Goal: Transaction & Acquisition: Purchase product/service

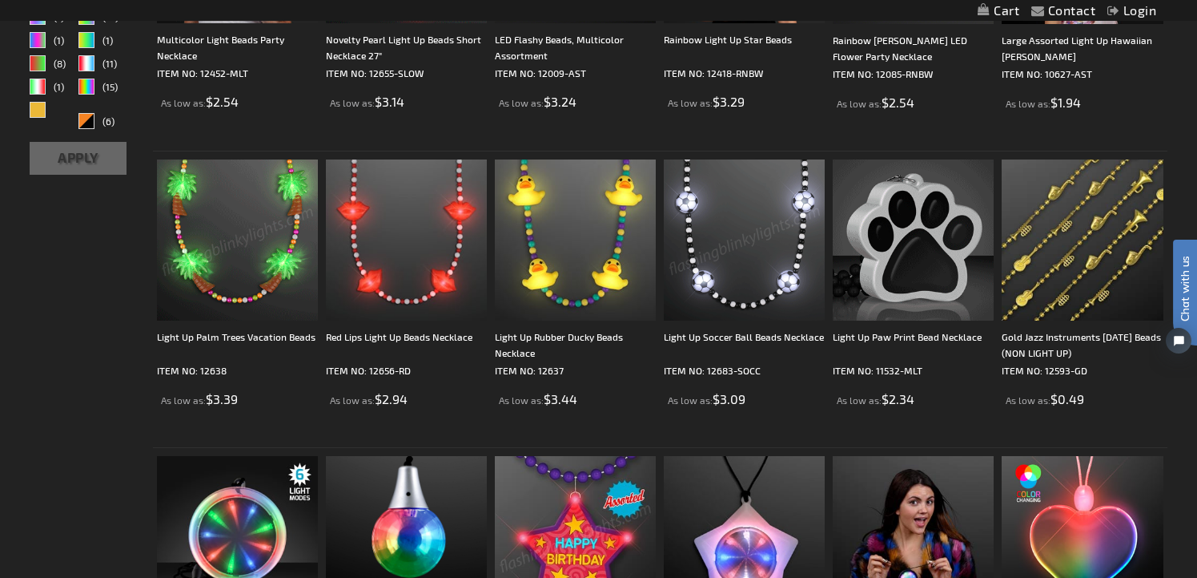
click at [939, 266] on img at bounding box center [913, 239] width 161 height 161
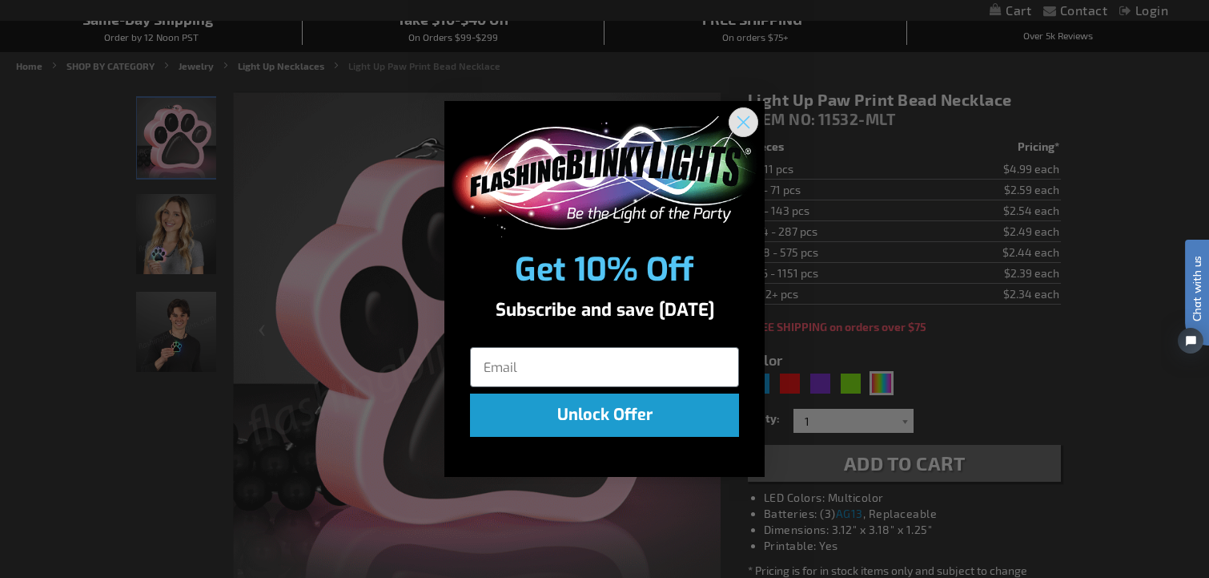
click at [751, 113] on circle "Close dialog" at bounding box center [744, 122] width 26 height 26
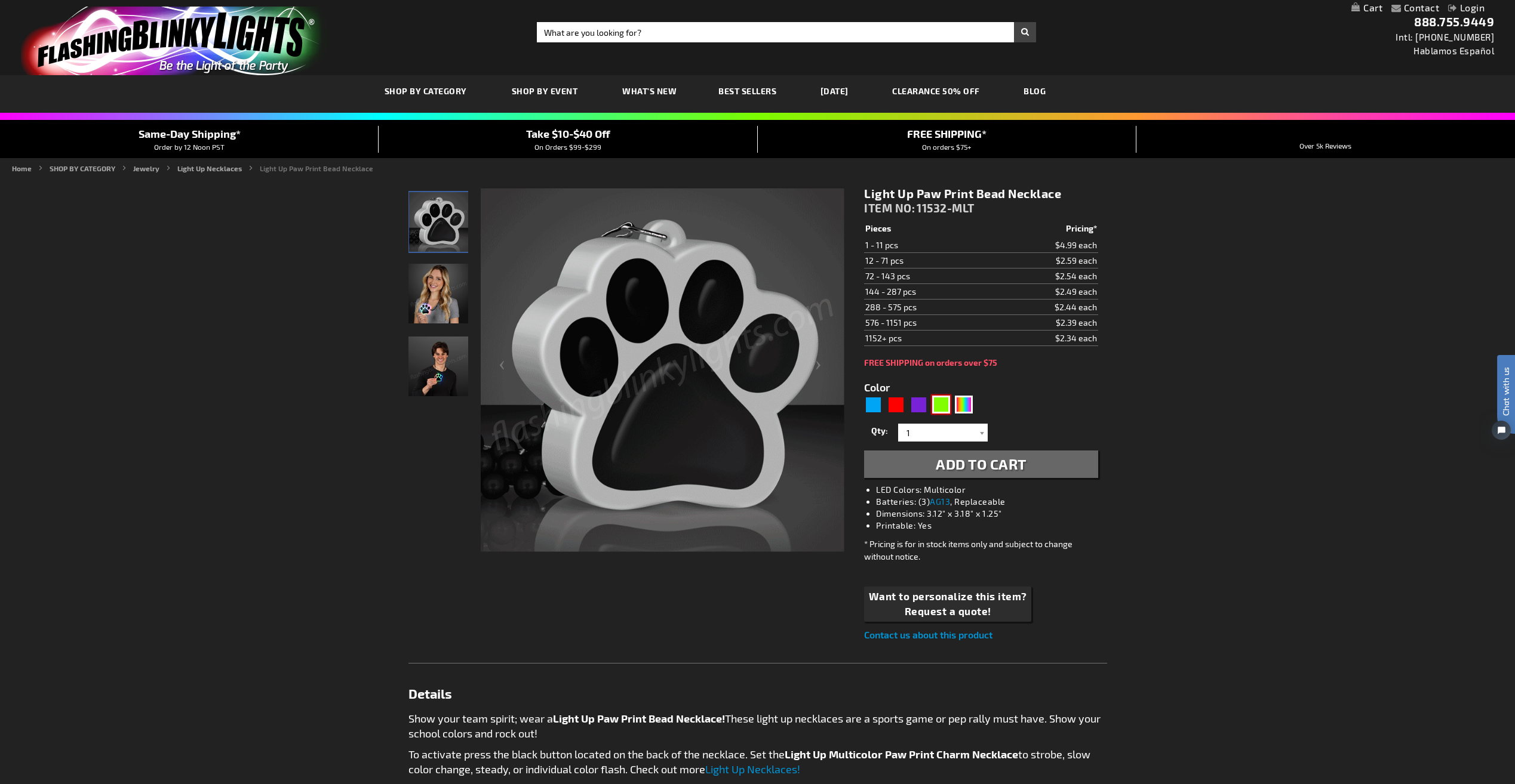
click at [892, 408] on div "Green" at bounding box center [941, 405] width 18 height 18
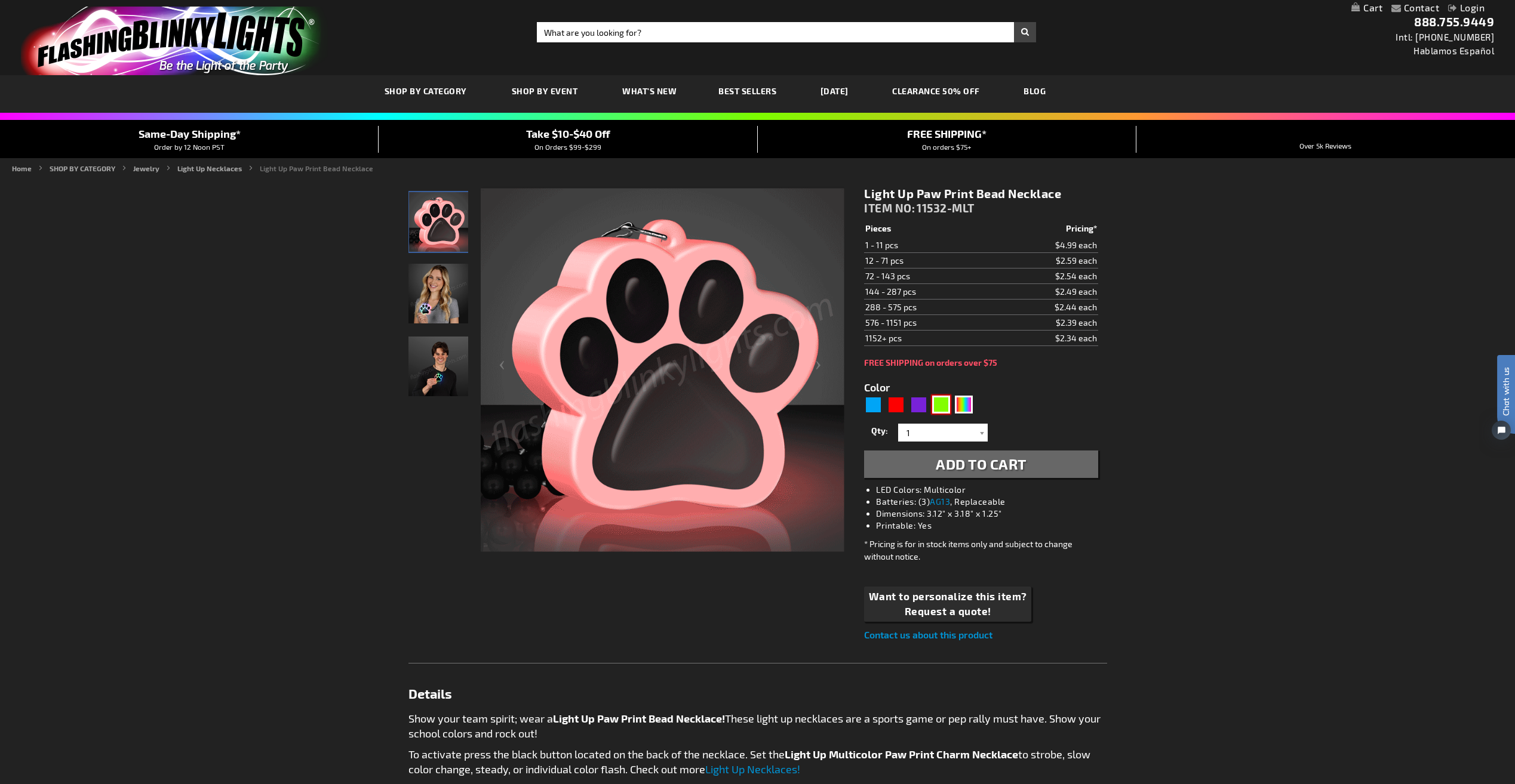
type input "5648"
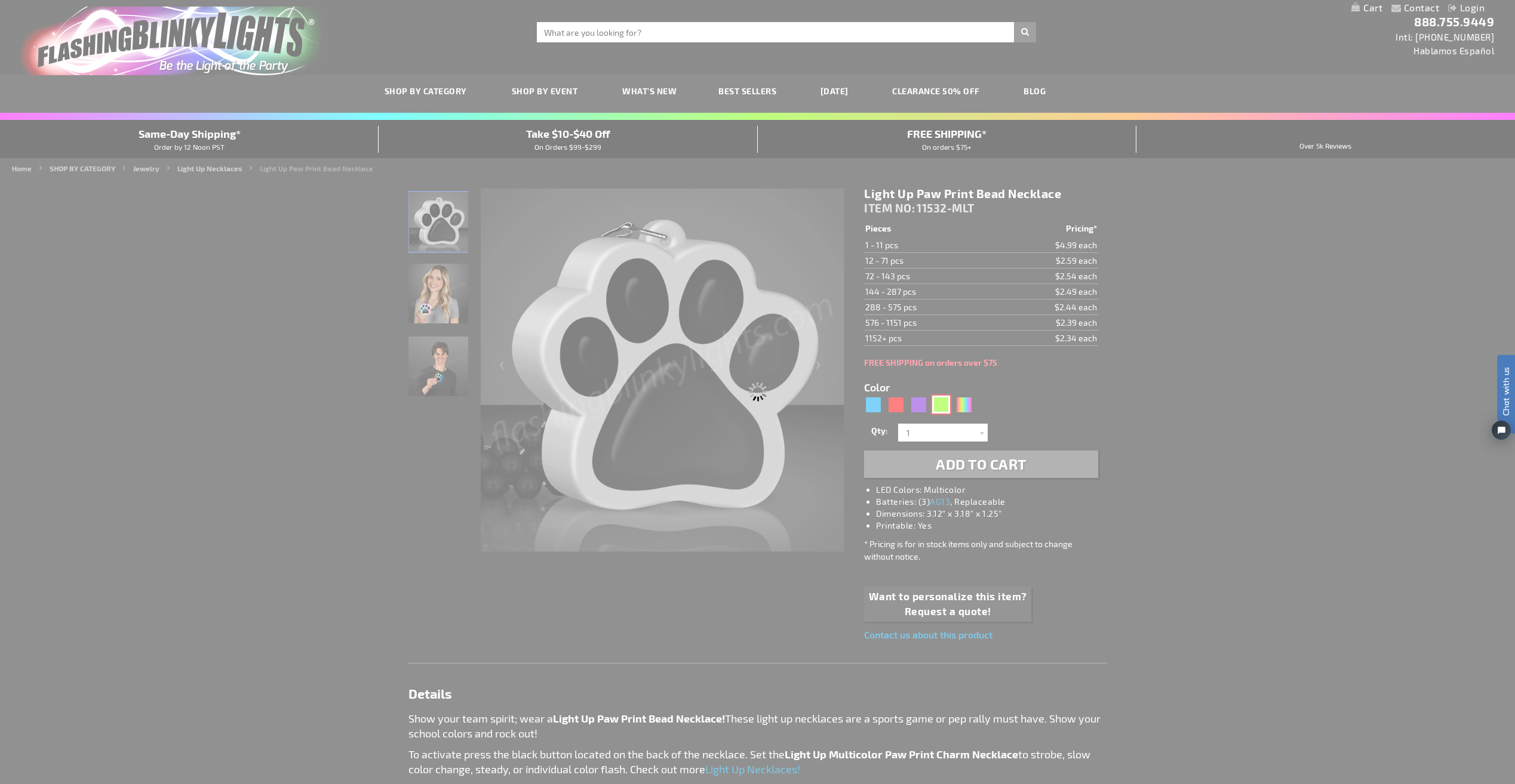
type input "11532-GN"
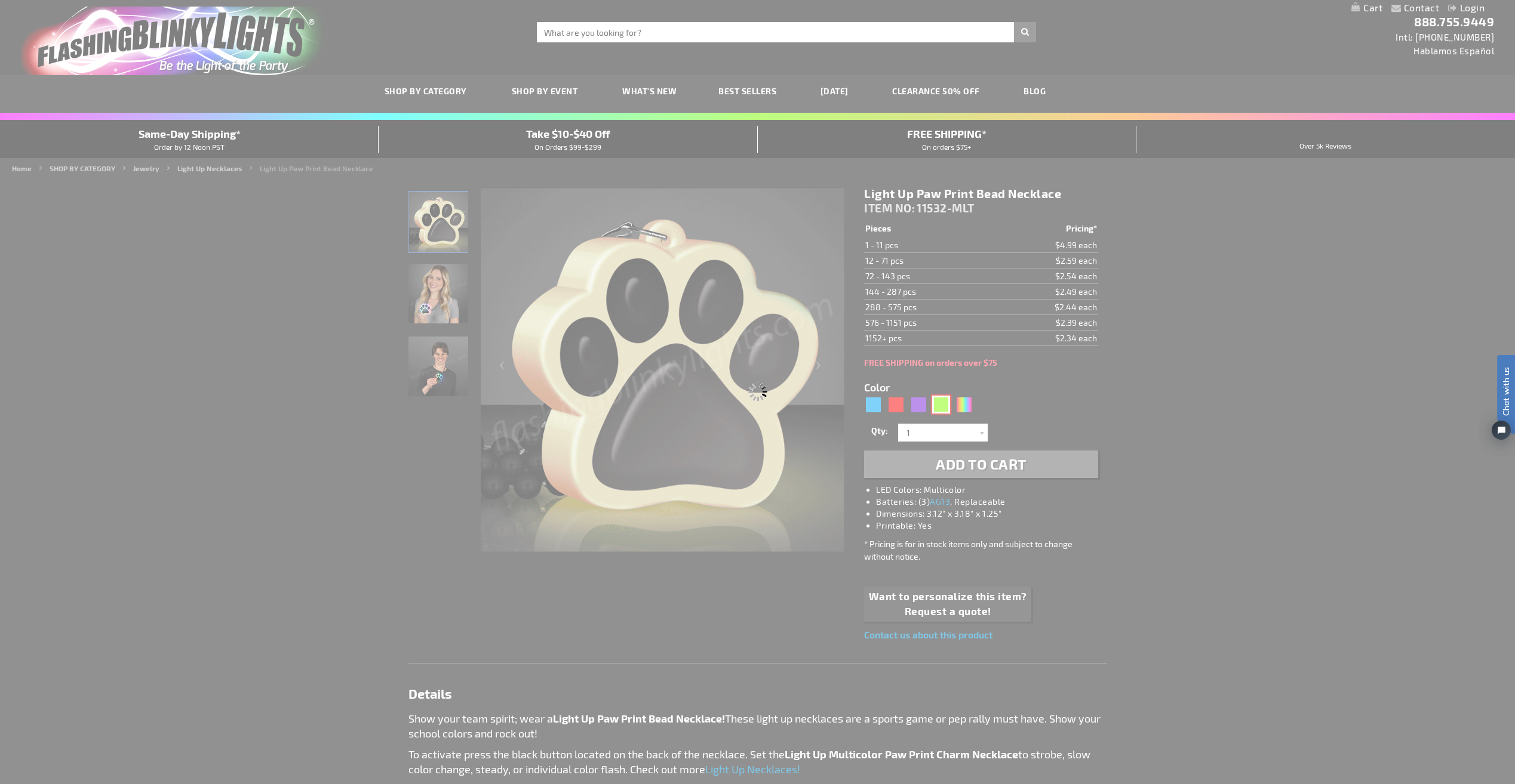
type input "Customize - Light Up Green Paw Print Charm Necklace - ITEM NO: 11532-GN"
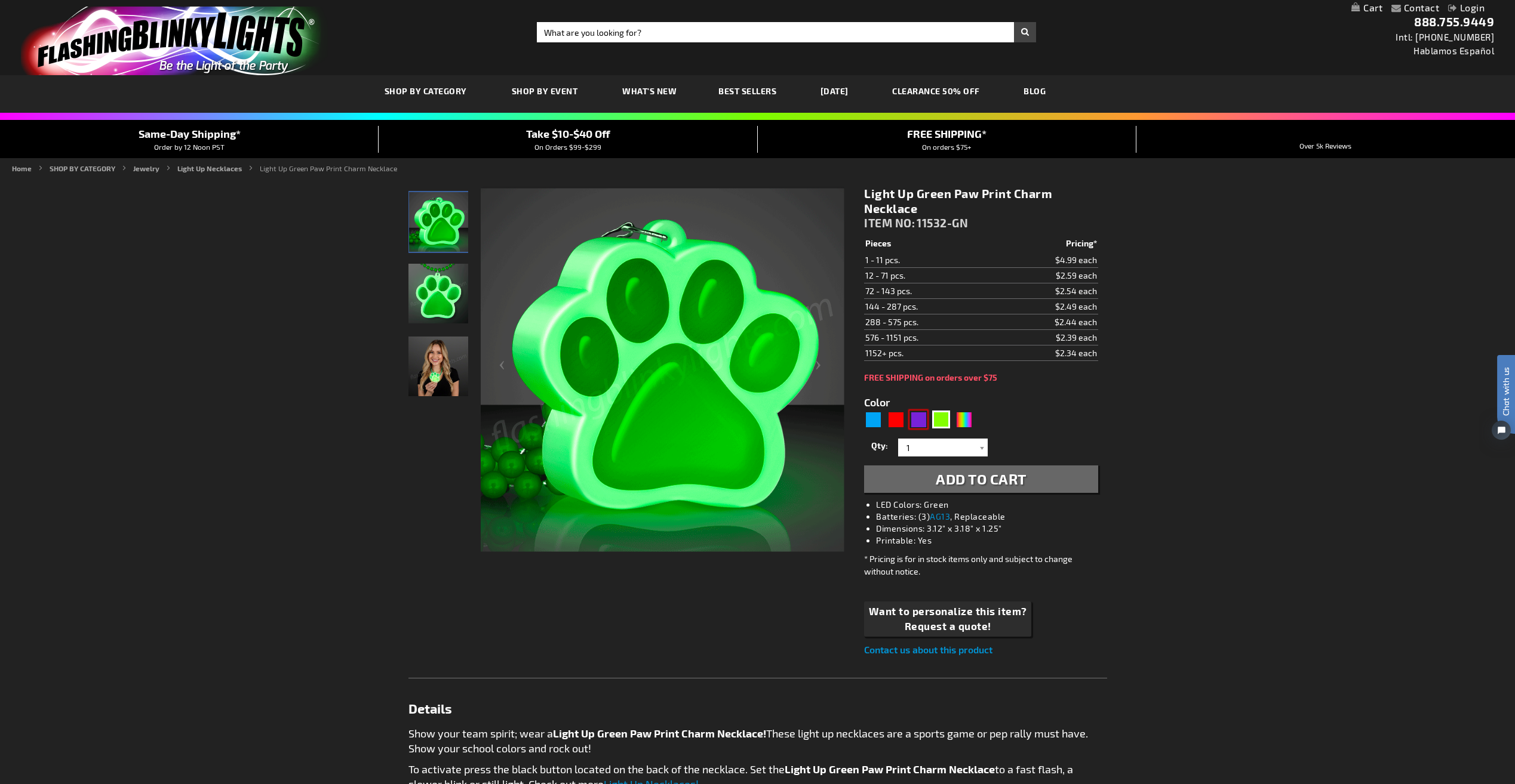
click at [892, 420] on div "Purple" at bounding box center [919, 420] width 18 height 18
type input "5640"
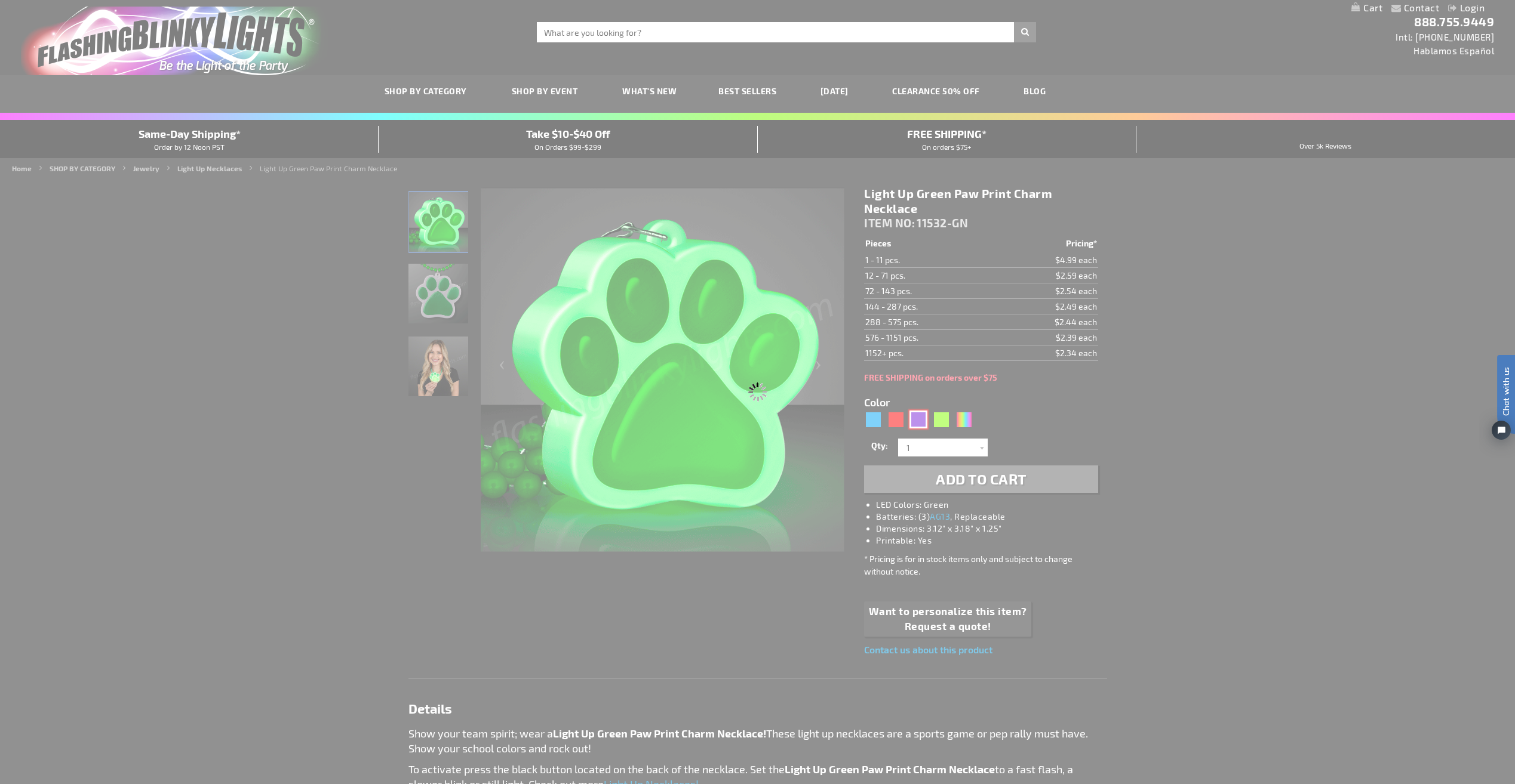
type input "11532-PR"
type input "Customize - Light Up Purple Paw Print Charm Necklace - ITEM NO: 11532-PR"
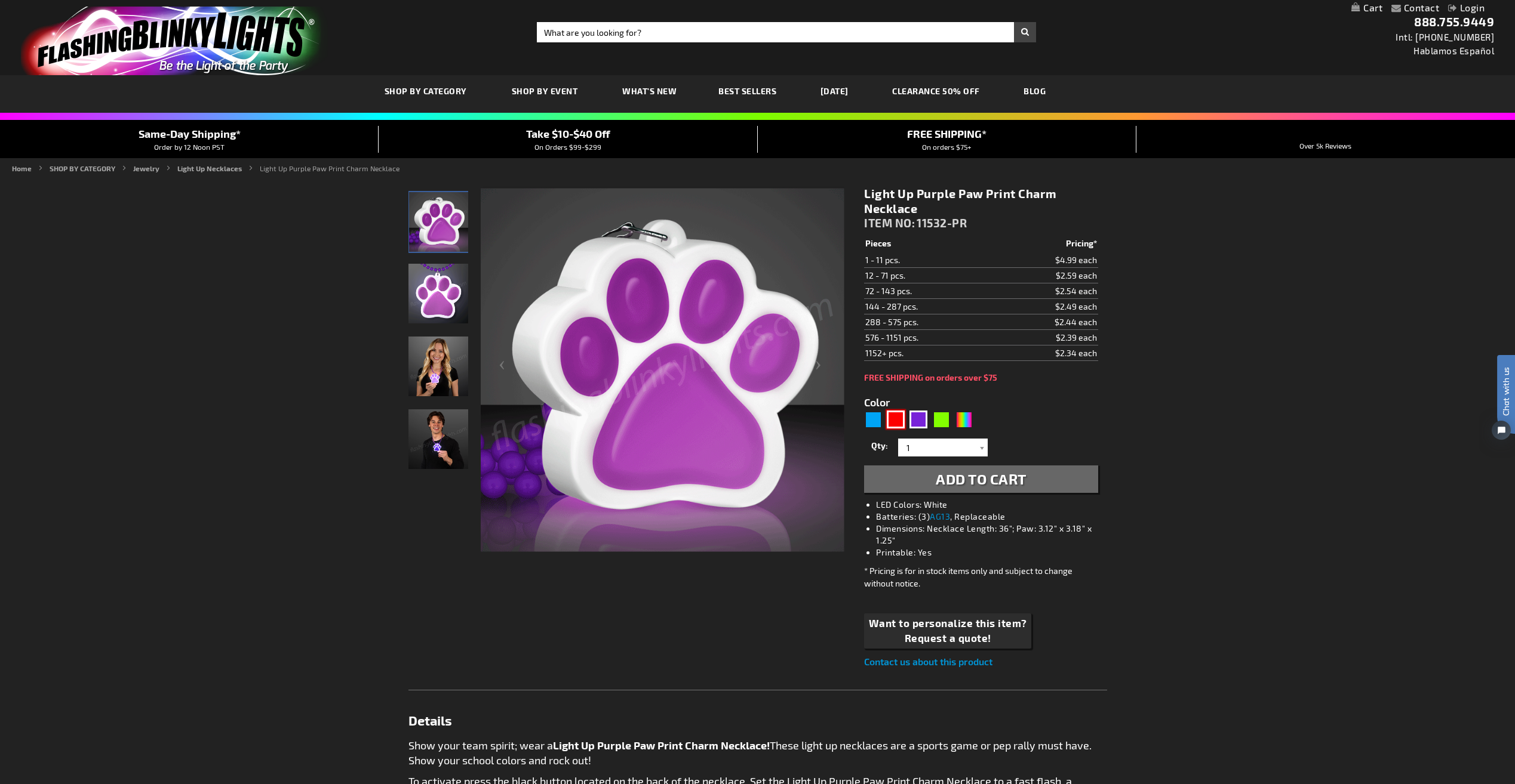
click at [892, 421] on div "Red" at bounding box center [895, 420] width 18 height 18
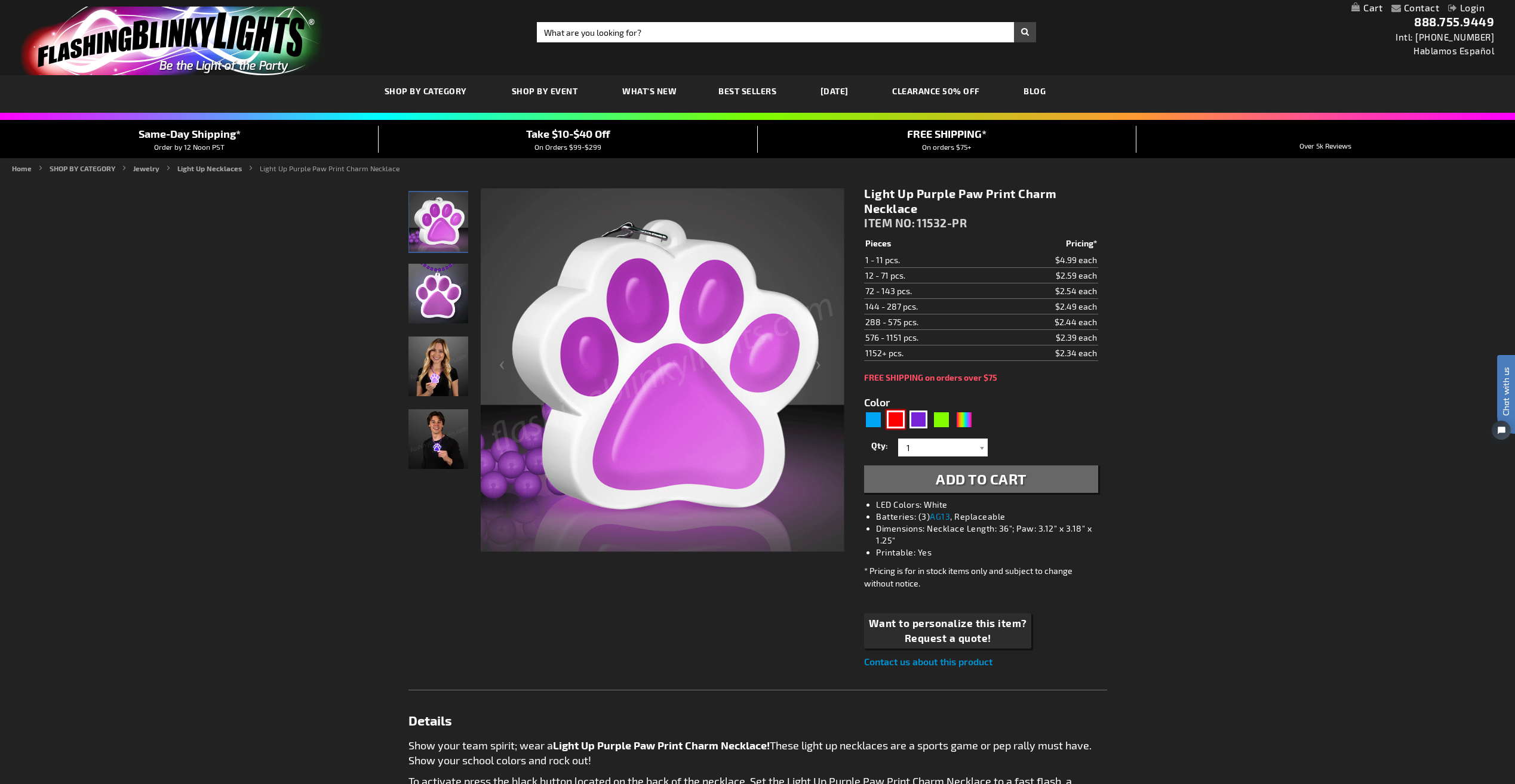
type input "5641"
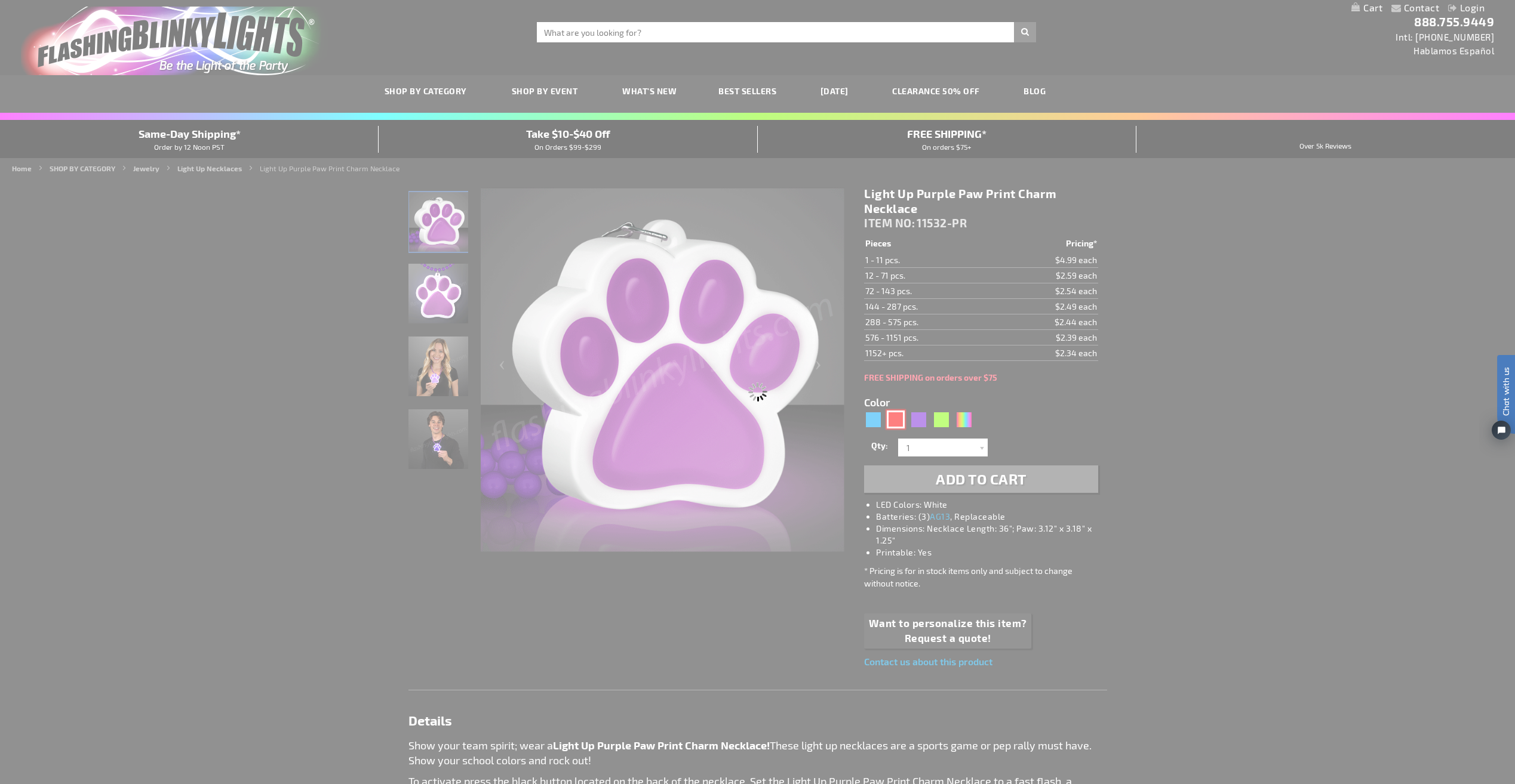
type input "11532-RD"
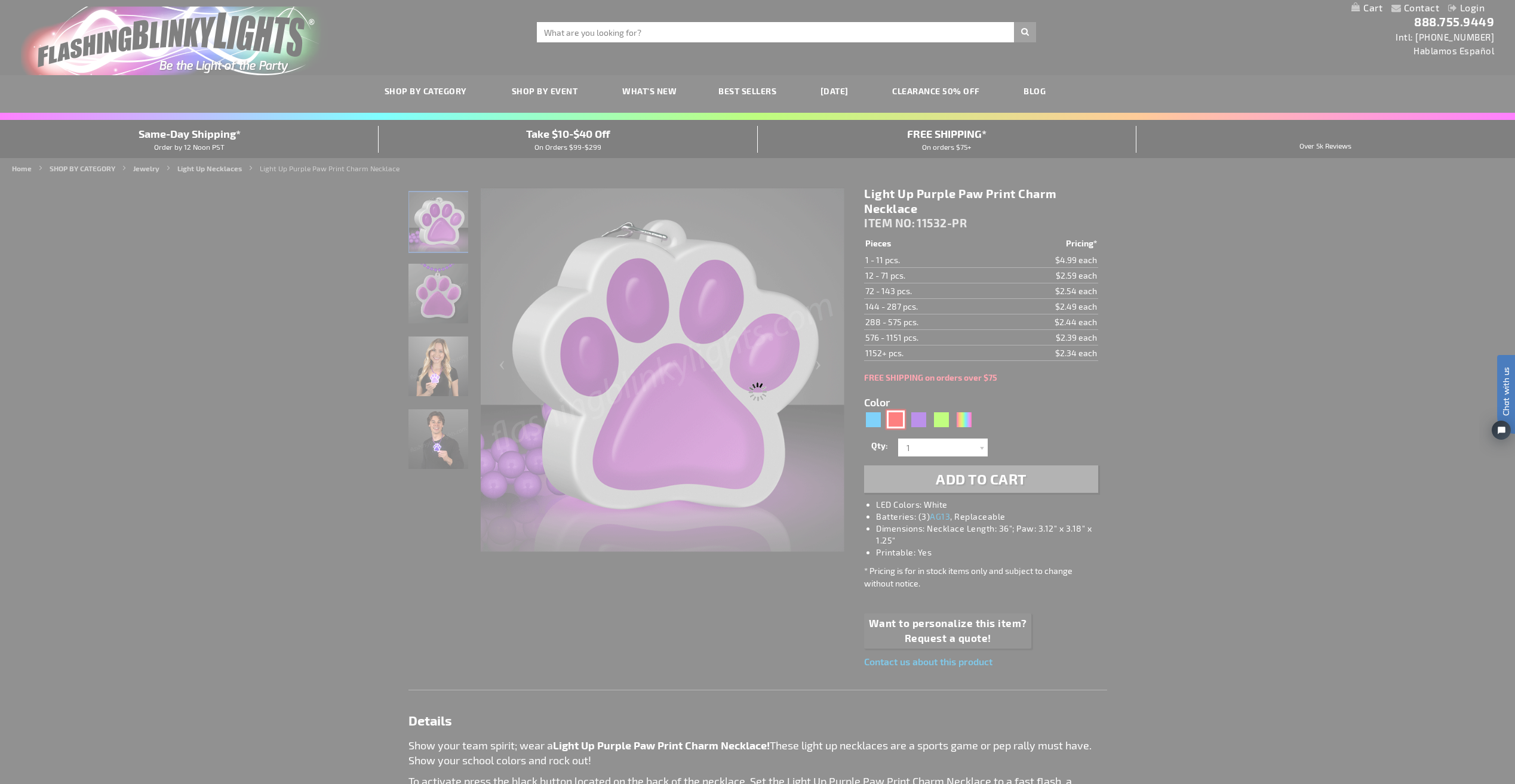
type input "Customize - Light Up Red Paw Print Charm Necklace - ITEM NO: 11532-RD"
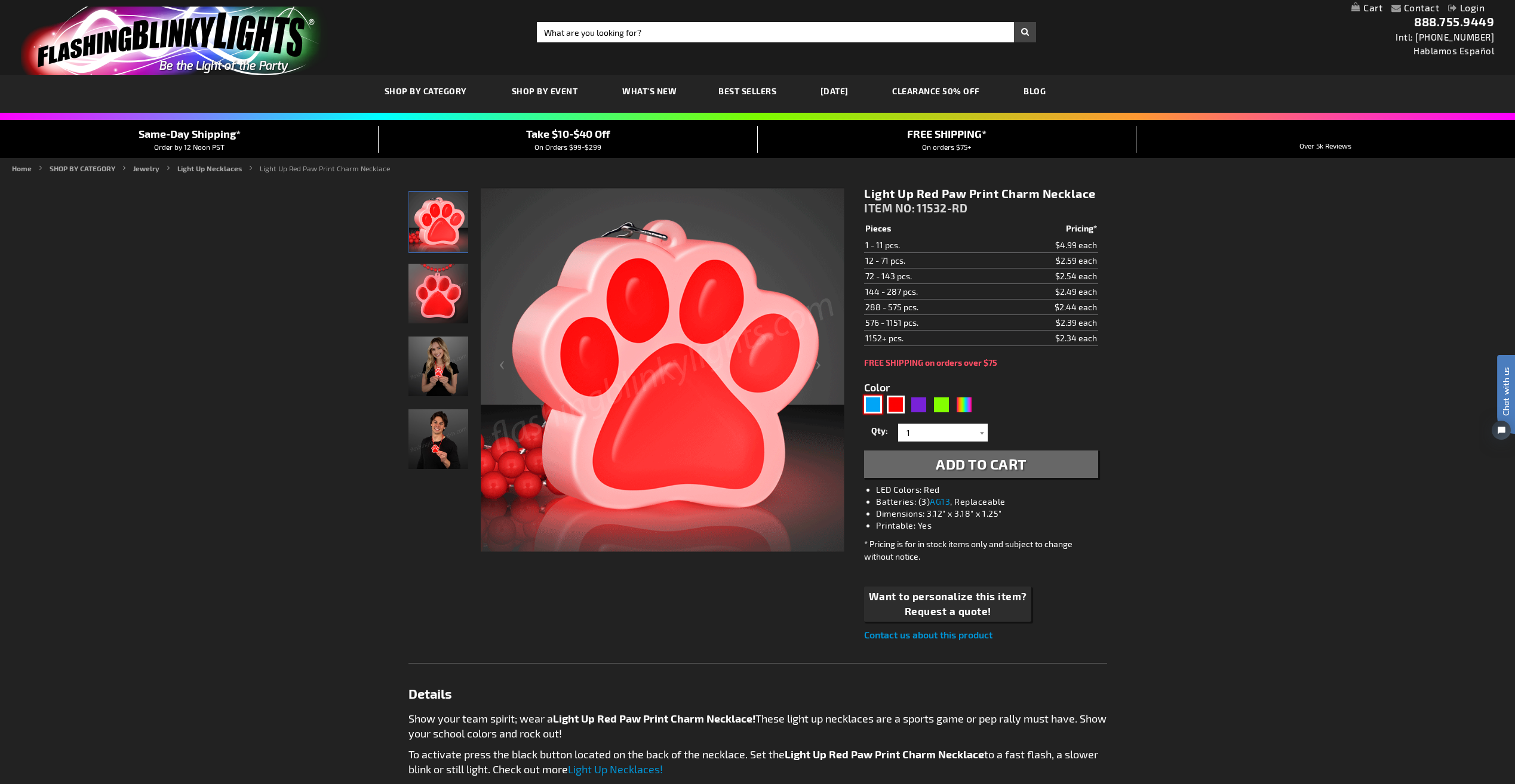
click at [878, 406] on div "Blue" at bounding box center [873, 405] width 18 height 18
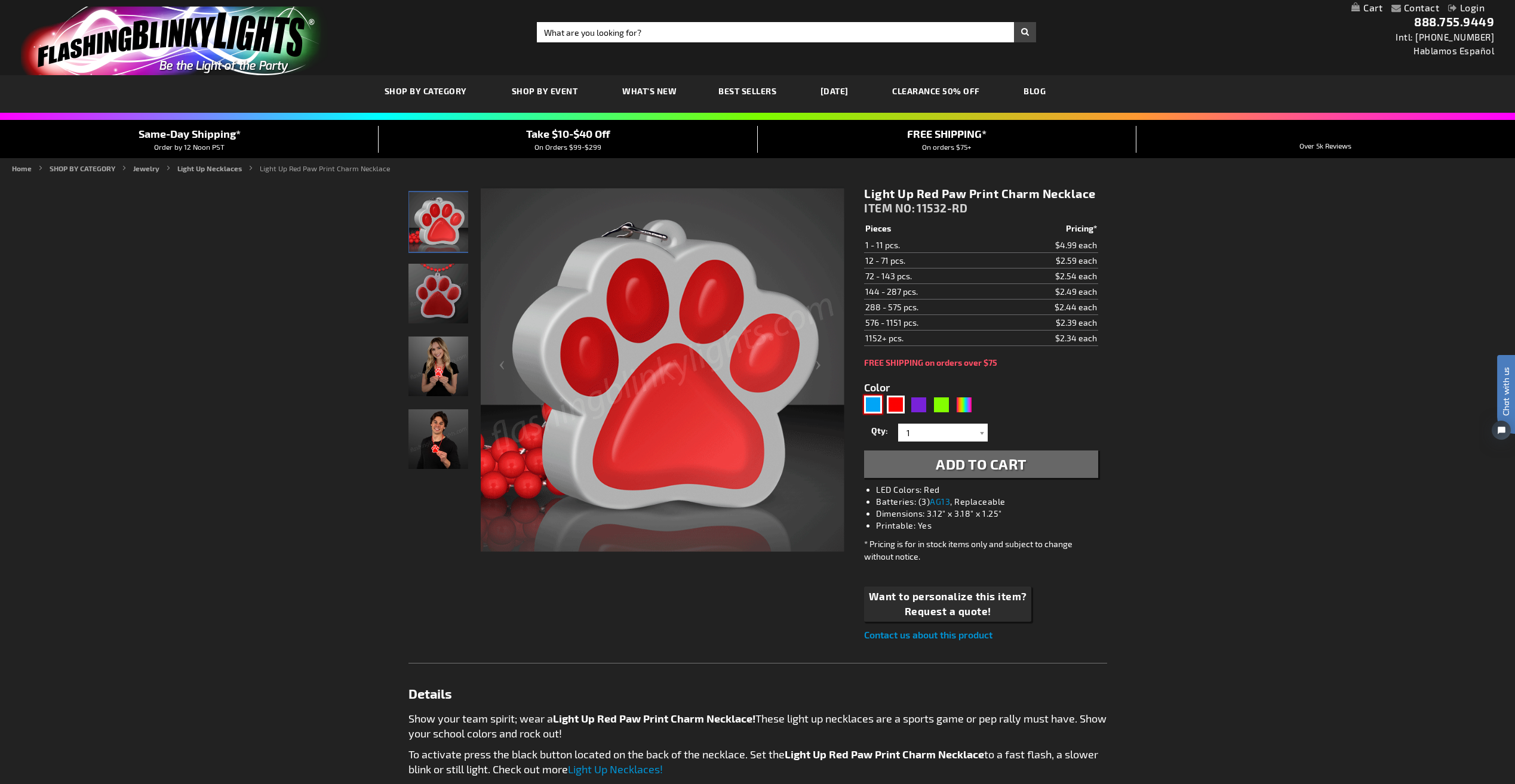
type input "5629"
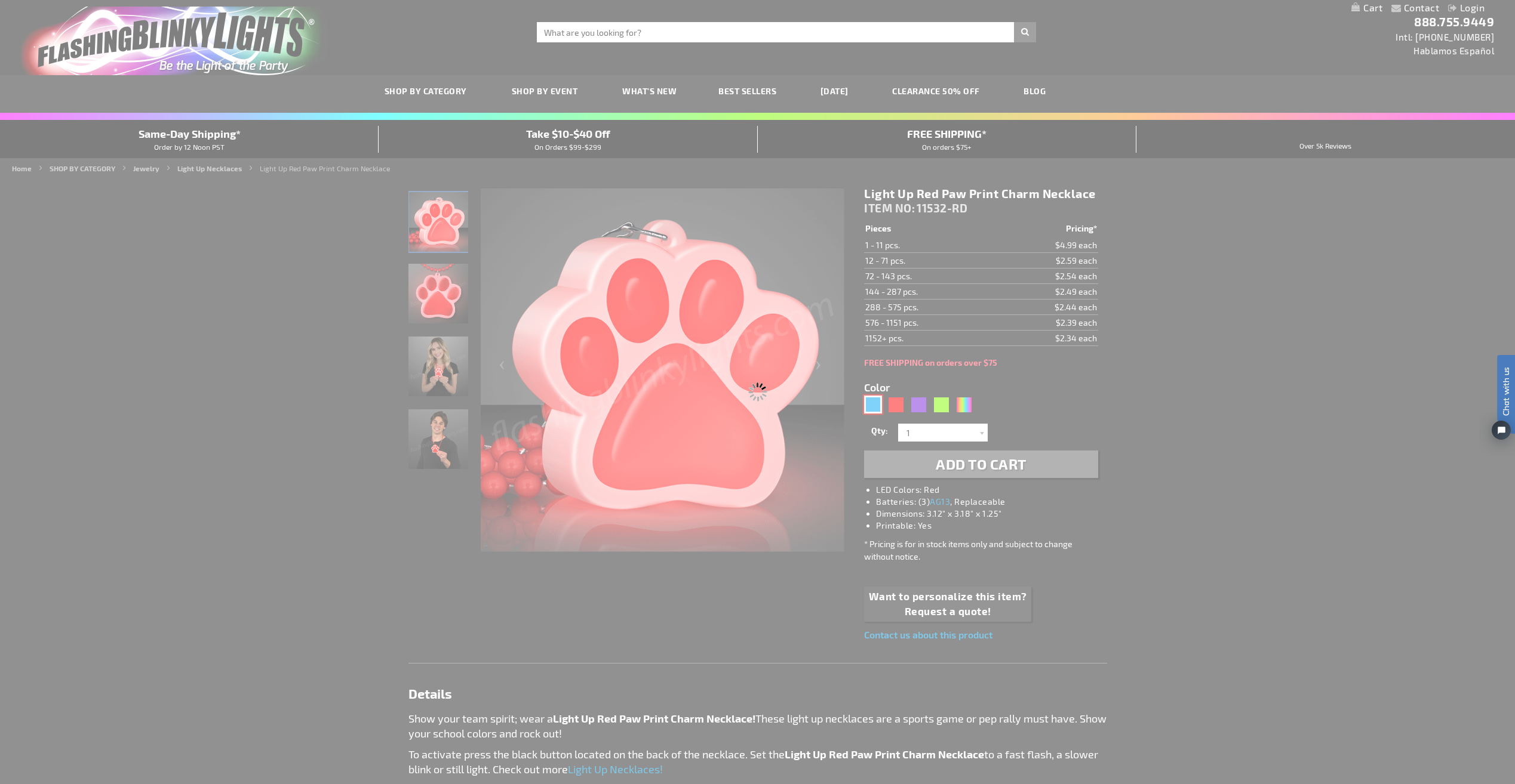
type input "11532-BL"
type input "Customize - Light Up Blue Paw Print Charm Necklace - ITEM NO: 11532-BL"
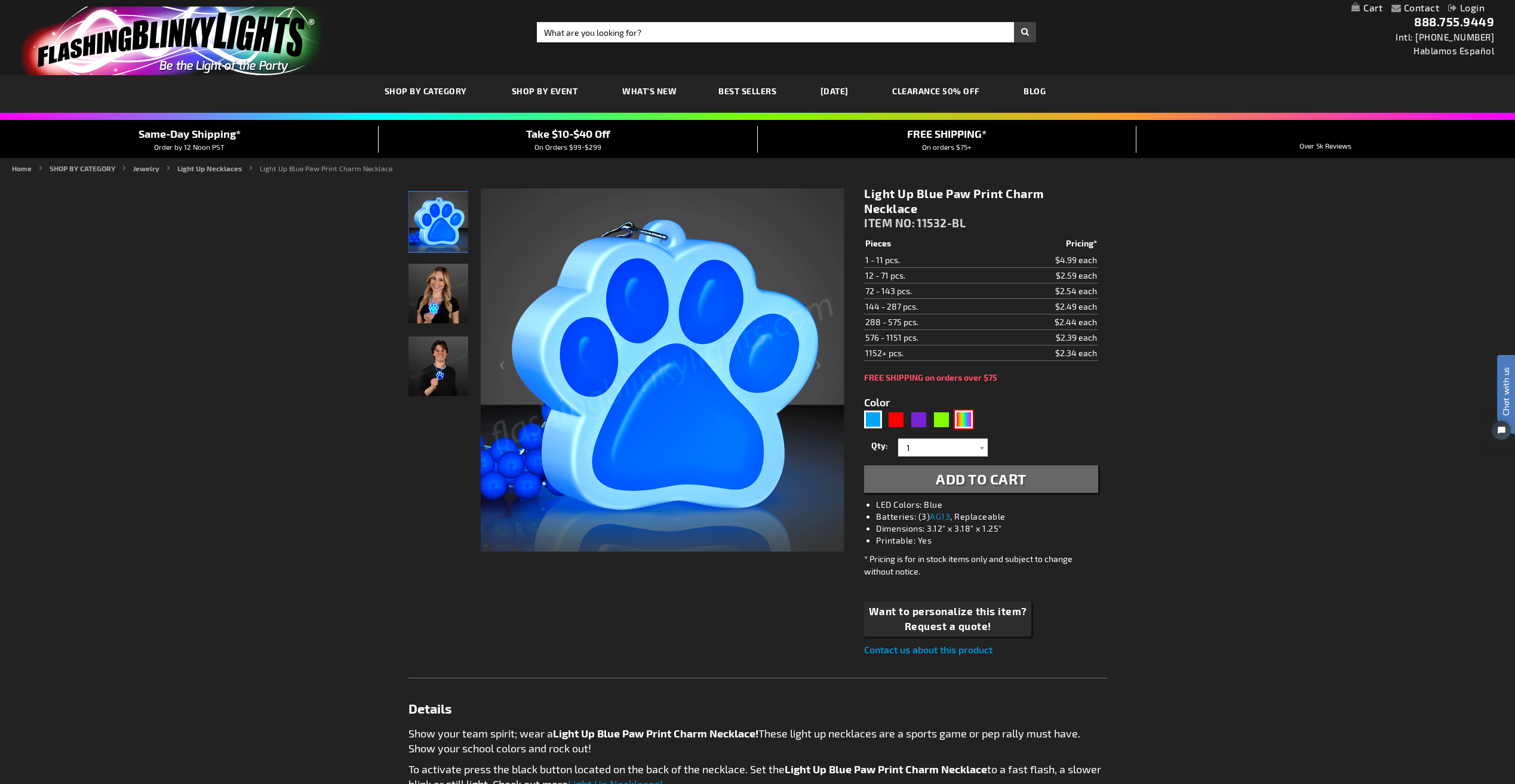
click at [892, 412] on div "MLT" at bounding box center [964, 420] width 18 height 18
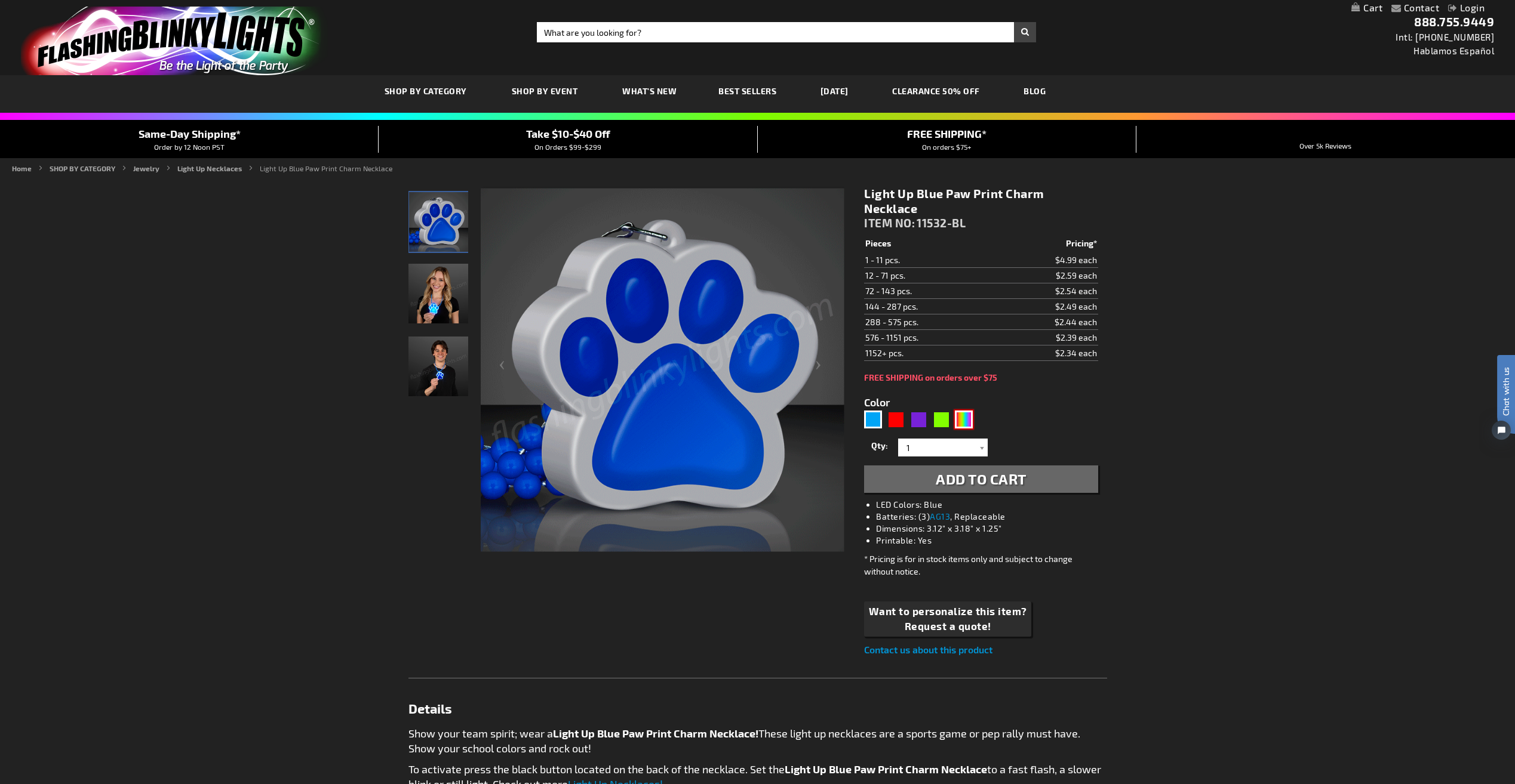
type input "5635"
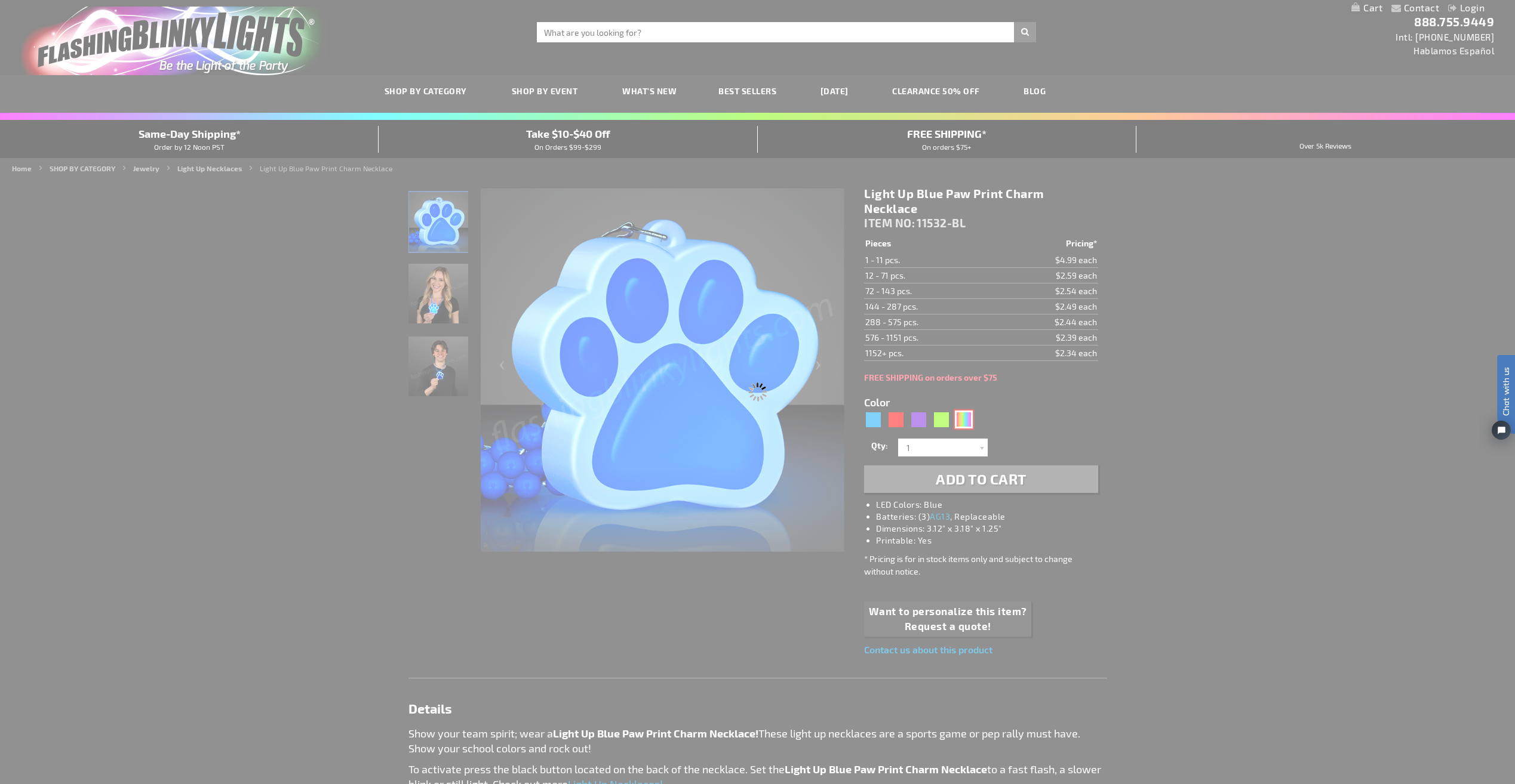
type input "11532-MLT"
type input "Customize - Light Up Paw Print Bead Necklace - ITEM NO: 11532-MLT"
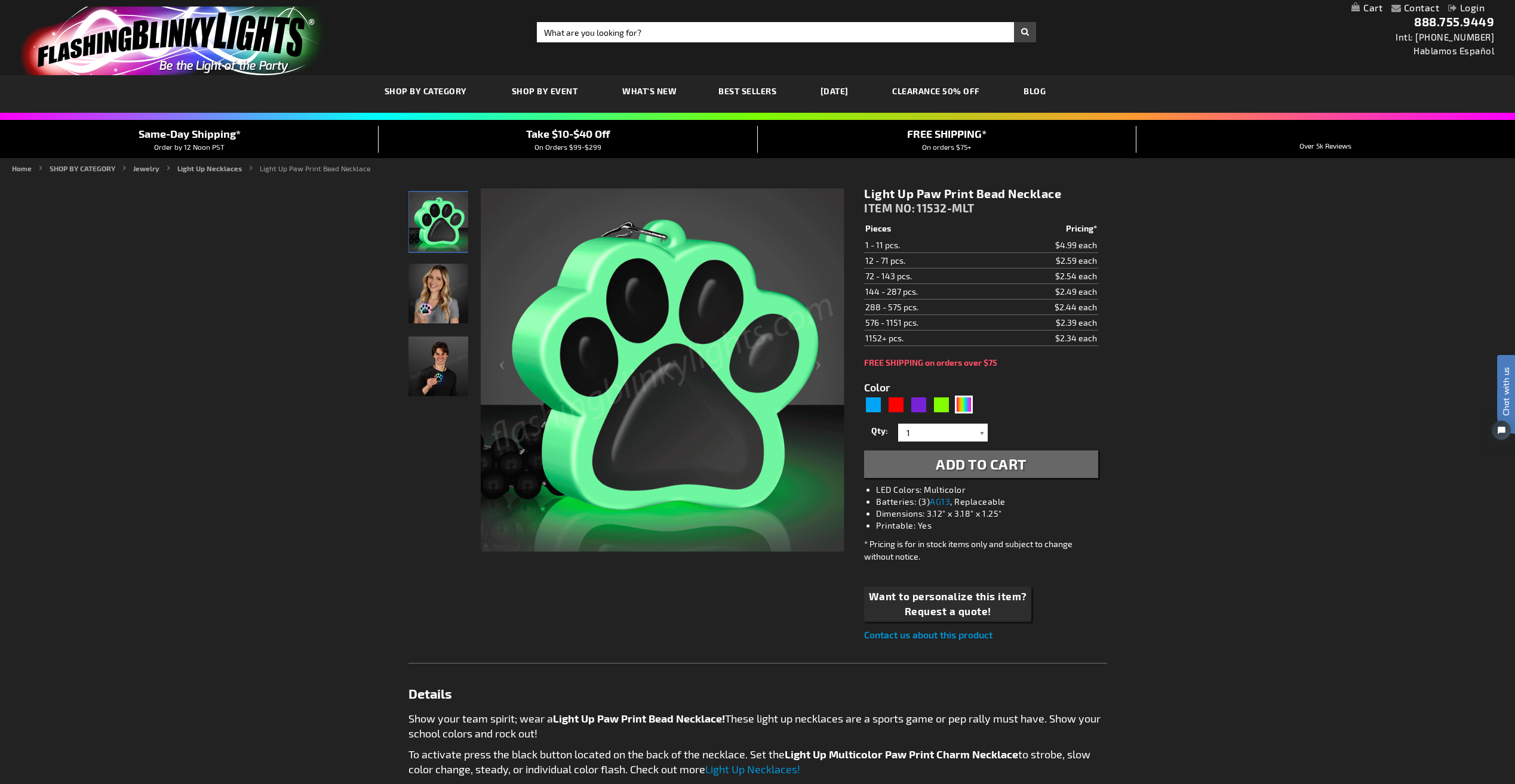
click at [892, 430] on div at bounding box center [982, 433] width 12 height 18
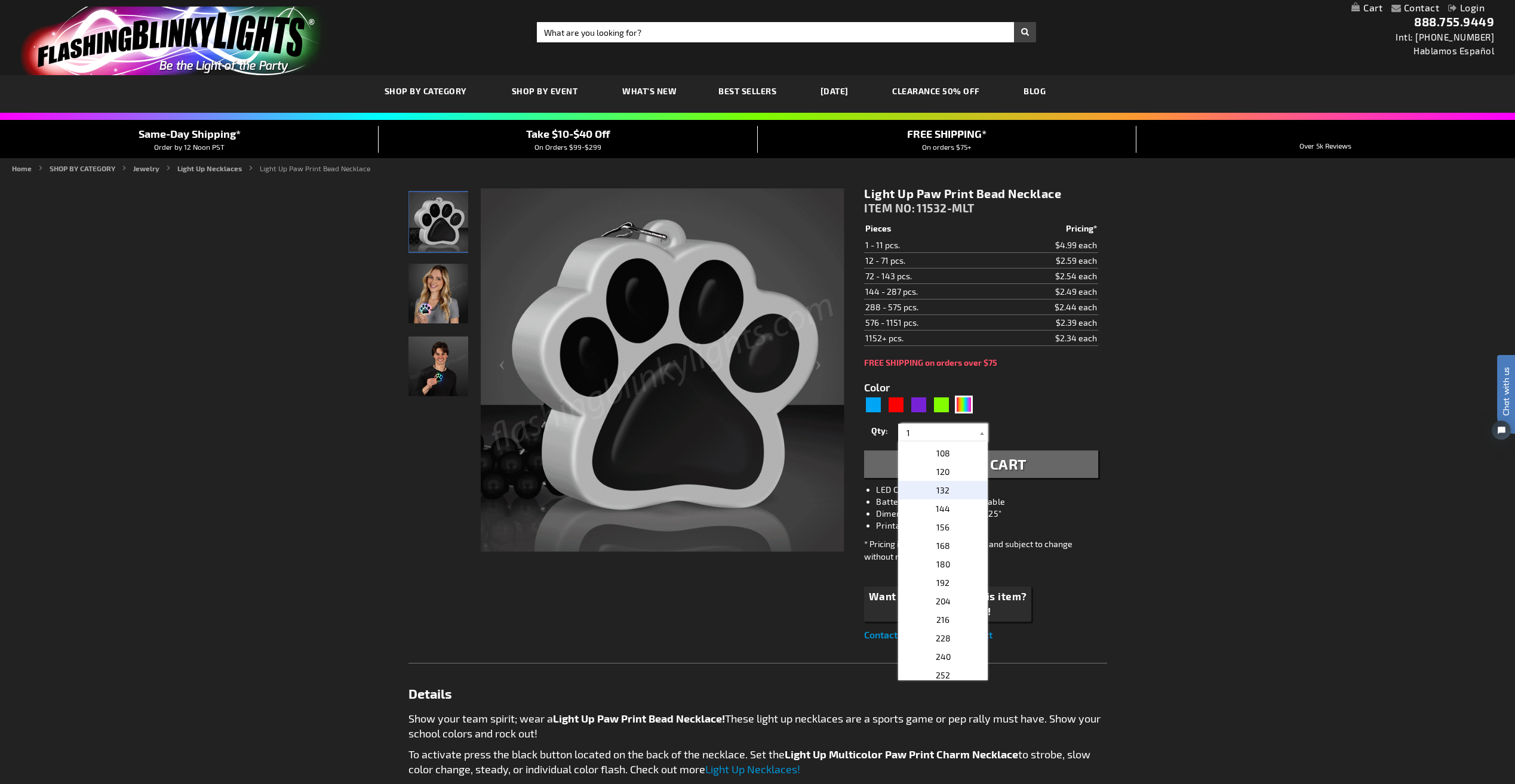
scroll to position [298, 0]
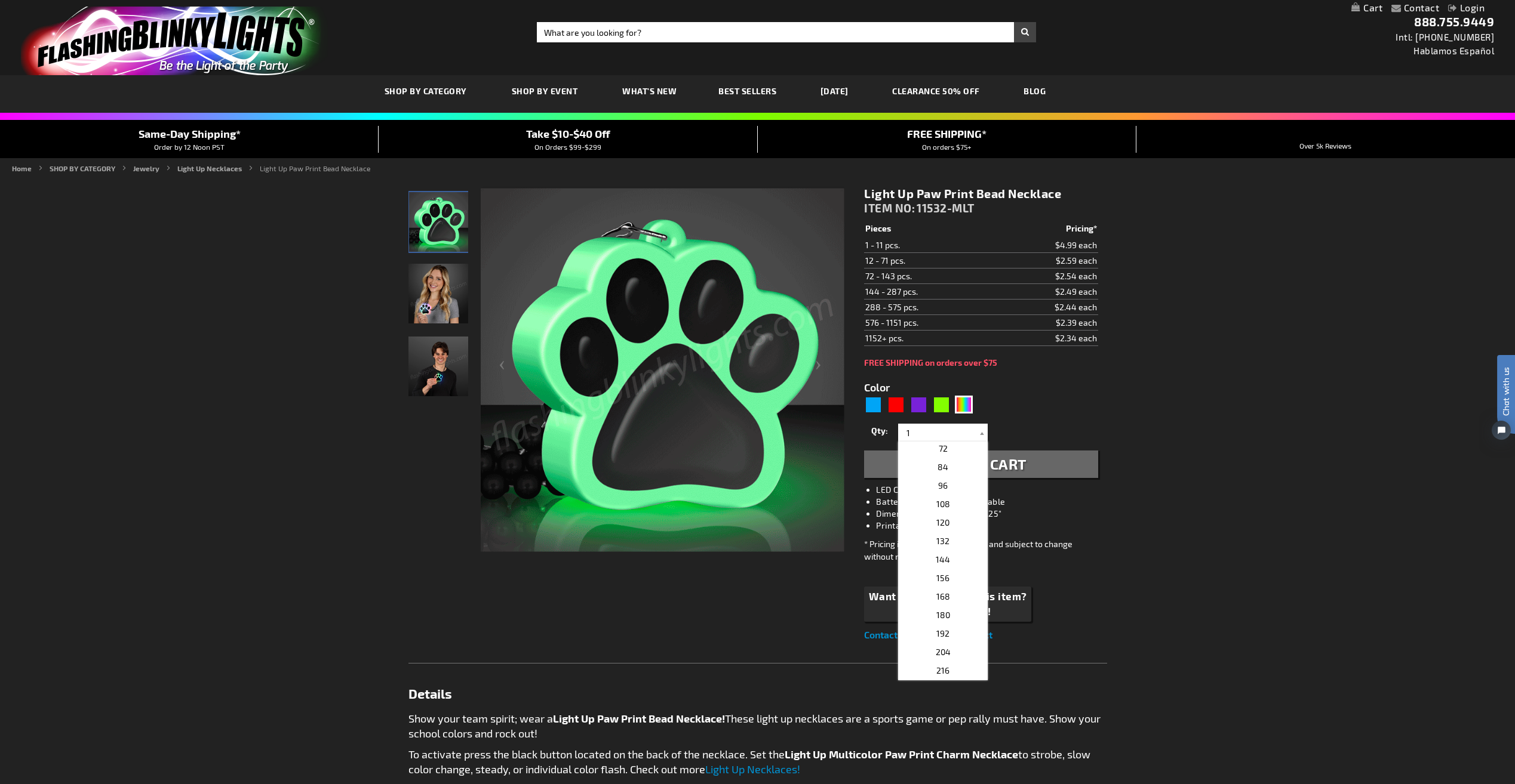
click at [892, 430] on div "Contact Compare Products Login Skip to Content My Cart My Cart Close You have n…" at bounding box center [758, 783] width 1515 height 1565
